Goal: Information Seeking & Learning: Learn about a topic

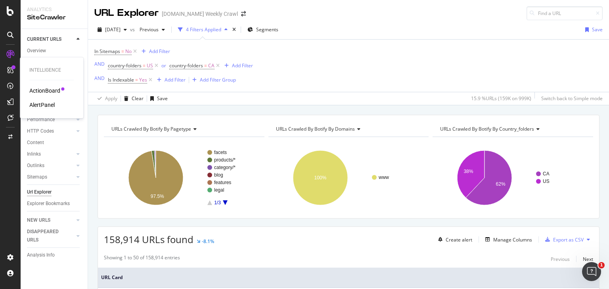
click at [39, 102] on div "AlertPanel" at bounding box center [41, 105] width 25 height 8
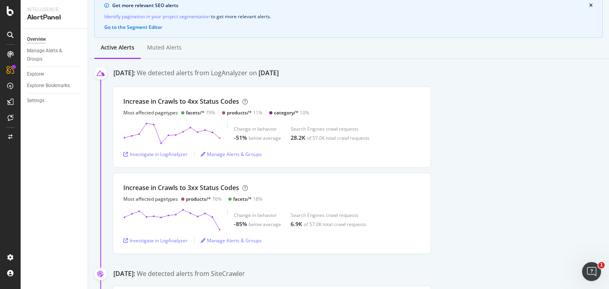
scroll to position [79, 0]
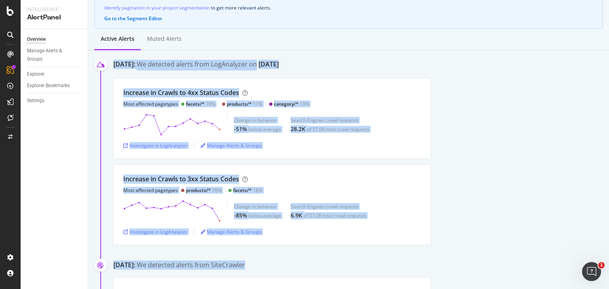
drag, startPoint x: 229, startPoint y: 46, endPoint x: 455, endPoint y: 247, distance: 302.5
drag, startPoint x: 308, startPoint y: 43, endPoint x: 441, endPoint y: 229, distance: 228.9
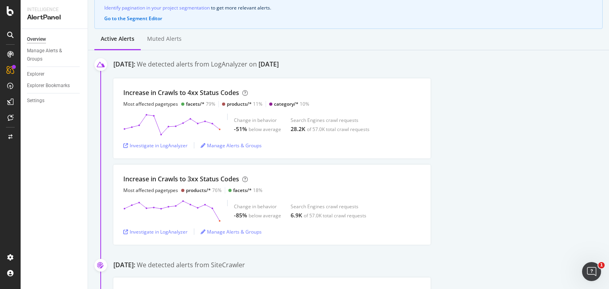
click at [441, 229] on div "Increase in Crawls to 3xx Status Codes Most affected pagetypes products/* 76% f…" at bounding box center [360, 205] width 495 height 80
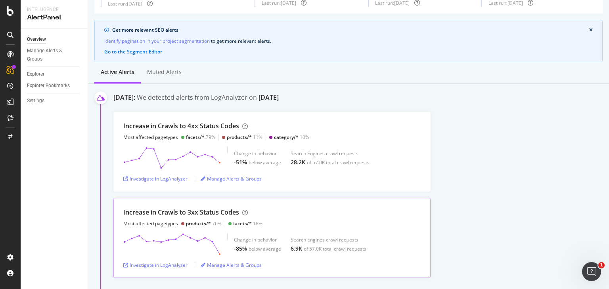
scroll to position [40, 0]
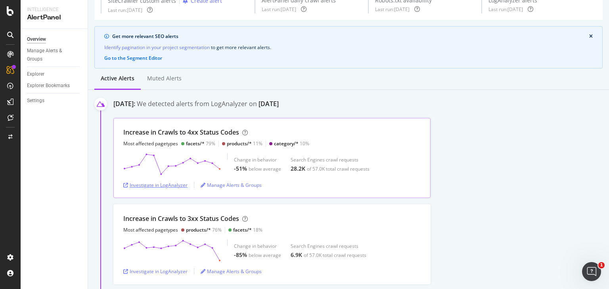
click at [173, 182] on div "Investigate in LogAnalyzer" at bounding box center [155, 185] width 64 height 7
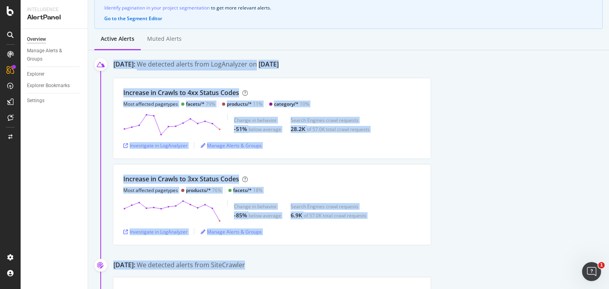
drag, startPoint x: 463, startPoint y: 246, endPoint x: 425, endPoint y: 31, distance: 218.9
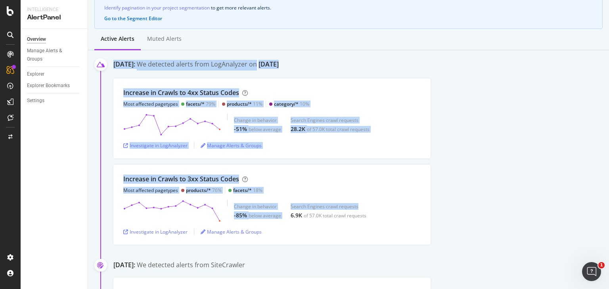
drag, startPoint x: 438, startPoint y: 46, endPoint x: 464, endPoint y: 203, distance: 159.5
click at [464, 203] on div "Increase in Crawls to 3xx Status Codes Most affected pagetypes products/* 76% f…" at bounding box center [360, 205] width 495 height 80
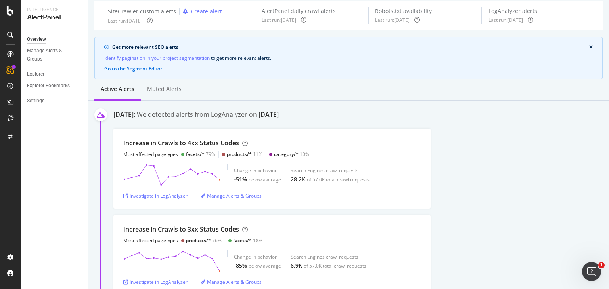
scroll to position [0, 0]
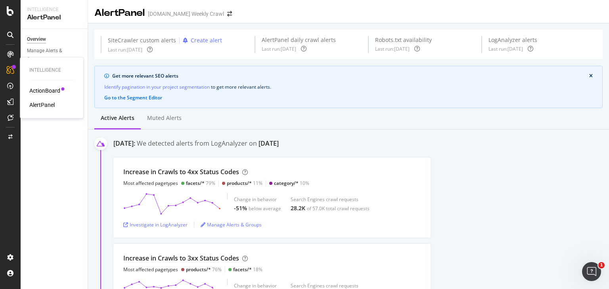
click at [45, 105] on div "AlertPanel" at bounding box center [41, 105] width 25 height 8
click at [34, 101] on div "AlertPanel" at bounding box center [41, 105] width 25 height 8
click at [227, 11] on icon "arrow-right-arrow-left" at bounding box center [229, 14] width 5 height 6
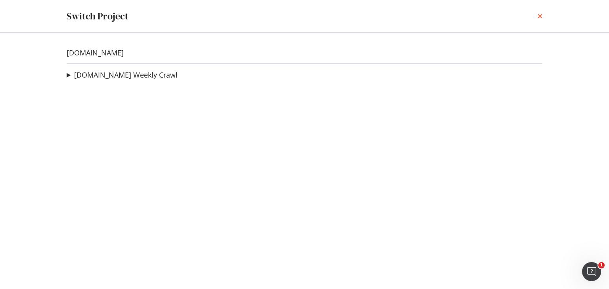
click at [538, 17] on icon "times" at bounding box center [539, 16] width 5 height 6
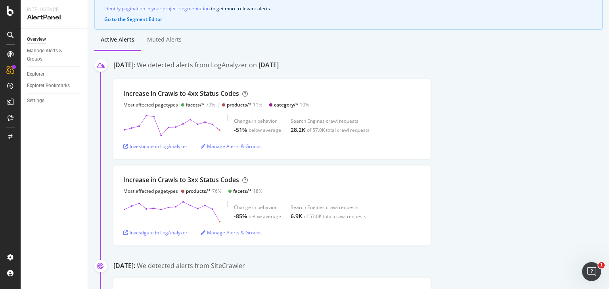
scroll to position [79, 0]
click at [179, 145] on div "Investigate in LogAnalyzer" at bounding box center [155, 145] width 64 height 7
drag, startPoint x: 388, startPoint y: 52, endPoint x: 395, endPoint y: 175, distance: 123.0
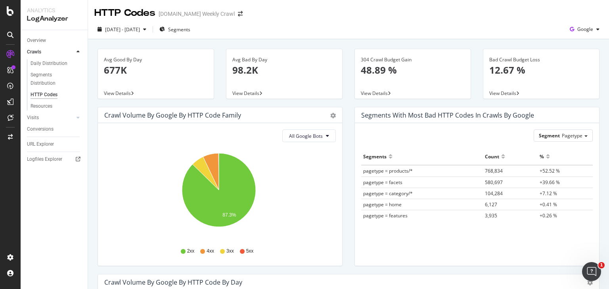
click at [424, 38] on div "2025 Aug. 26th - Sep. 9th Segments Google" at bounding box center [348, 31] width 521 height 16
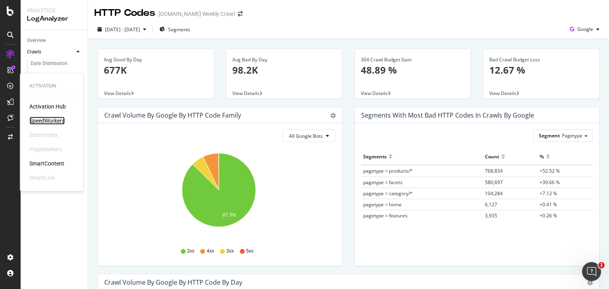
click at [44, 119] on div "SpeedWorkers" at bounding box center [46, 121] width 35 height 8
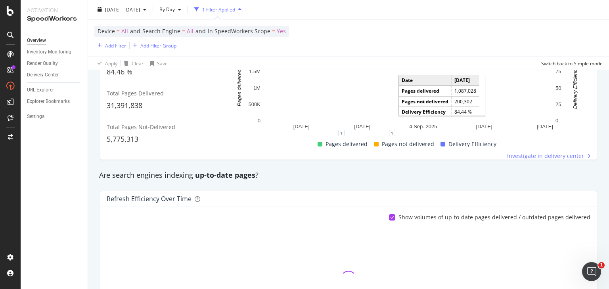
scroll to position [159, 0]
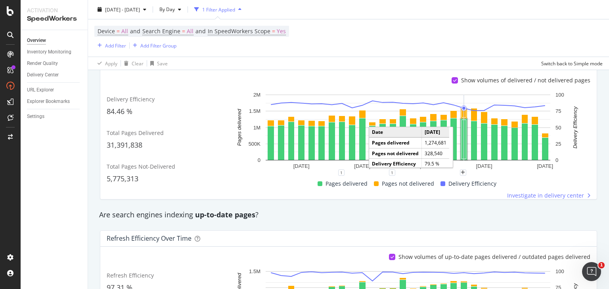
drag, startPoint x: 269, startPoint y: 212, endPoint x: 107, endPoint y: 217, distance: 162.1
click at [107, 217] on div "Are search engines indexing up-to-date pages ?" at bounding box center [348, 215] width 506 height 10
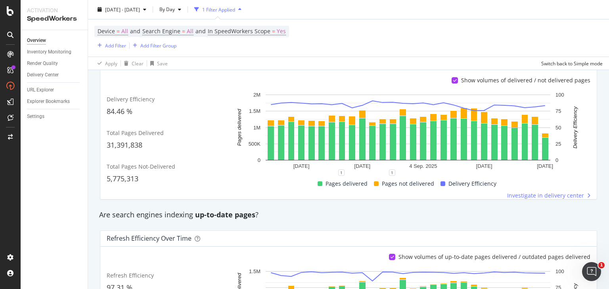
click at [325, 207] on div "Are search engines indexing up-to-date pages ?" at bounding box center [348, 215] width 506 height 18
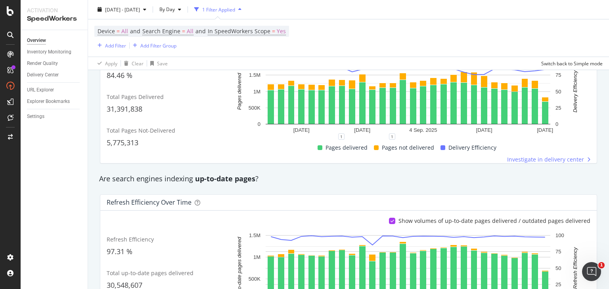
scroll to position [198, 0]
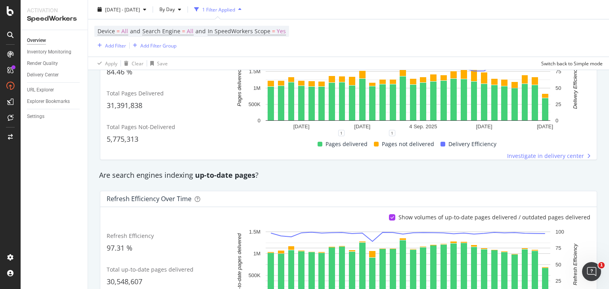
click at [318, 17] on div "2025 Aug. 20th - Sep. 16th By Day 1 Filter Applied" at bounding box center [348, 11] width 521 height 16
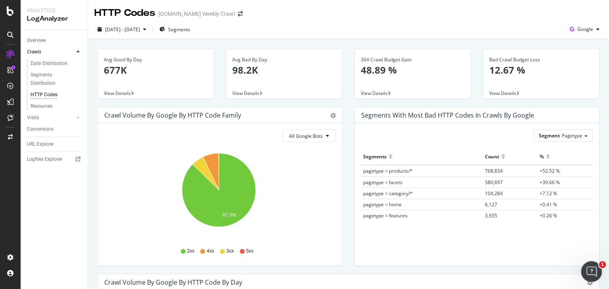
click at [588, 267] on icon "Open Intercom Messenger" at bounding box center [590, 270] width 13 height 13
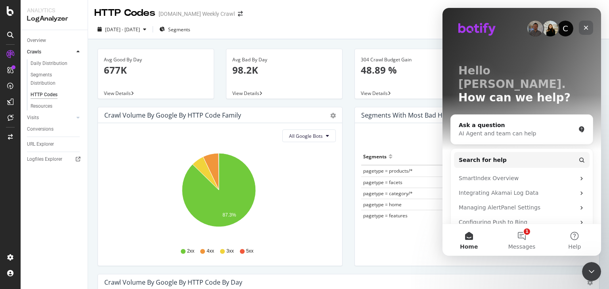
click at [582, 27] on div "Close" at bounding box center [586, 28] width 14 height 14
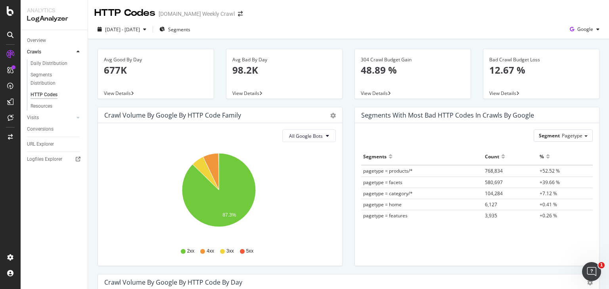
click at [464, 29] on div "[DATE] - [DATE] Segments Google" at bounding box center [348, 31] width 521 height 16
